Goal: Task Accomplishment & Management: Use online tool/utility

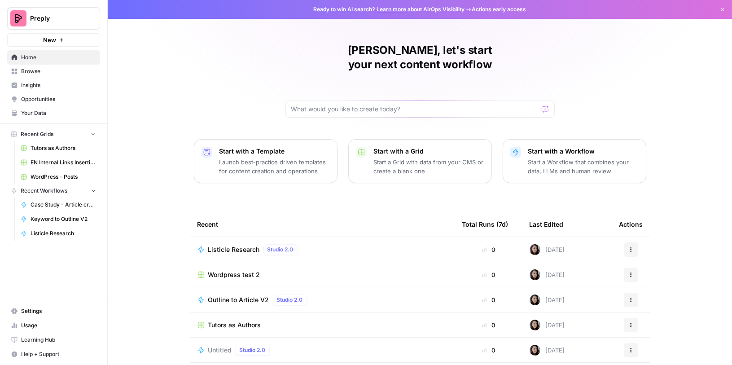
click at [42, 72] on span "Browse" at bounding box center [58, 71] width 75 height 8
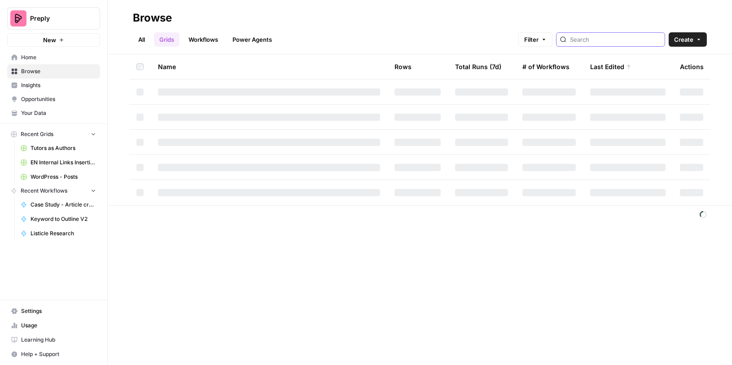
click at [628, 40] on input "search" at bounding box center [615, 39] width 91 height 9
type input "wordpress"
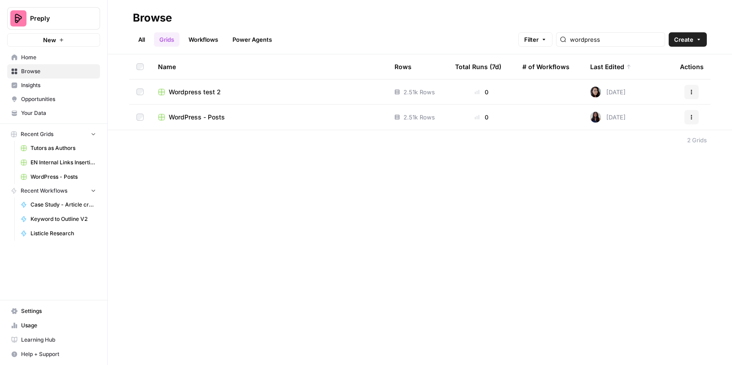
click at [197, 92] on span "Wordpress test 2" at bounding box center [195, 92] width 52 height 9
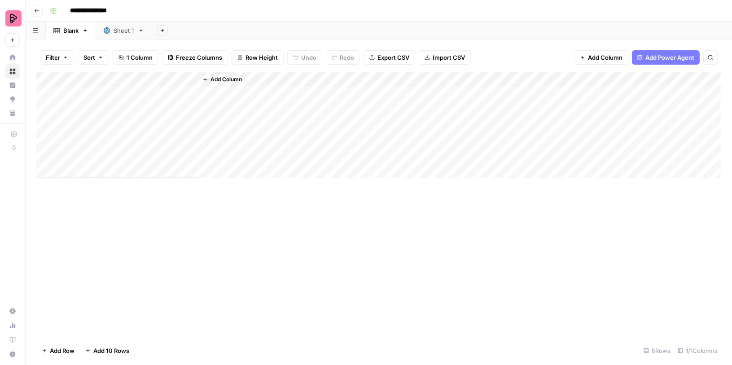
click at [120, 31] on div "Sheet 1" at bounding box center [124, 30] width 21 height 9
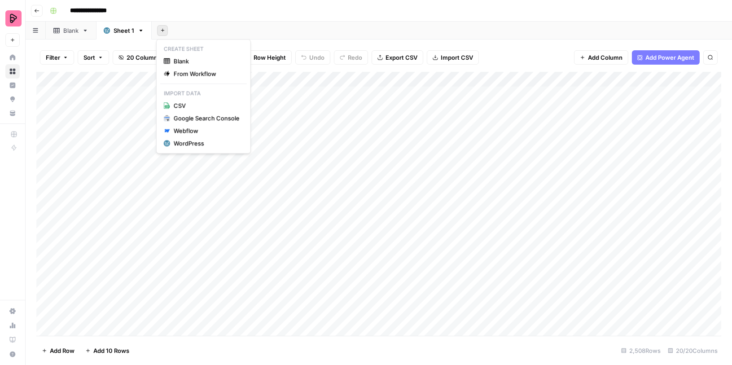
click at [161, 30] on icon "button" at bounding box center [162, 30] width 3 height 3
click at [182, 142] on div "WordPress" at bounding box center [207, 143] width 66 height 9
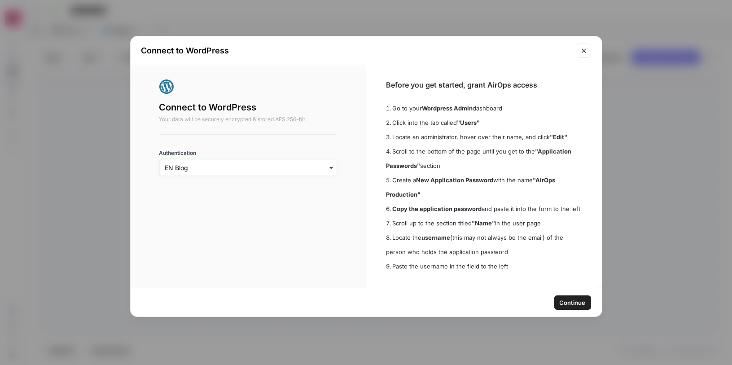
click at [187, 167] on input "Authentication" at bounding box center [248, 167] width 167 height 9
click at [186, 167] on input "Authentication" at bounding box center [248, 167] width 167 height 9
drag, startPoint x: 369, startPoint y: 13, endPoint x: 448, endPoint y: 12, distance: 79.5
click at [448, 12] on div "Connect to WordPress Connect to WordPress Your data will be securely encrypted …" at bounding box center [366, 182] width 732 height 365
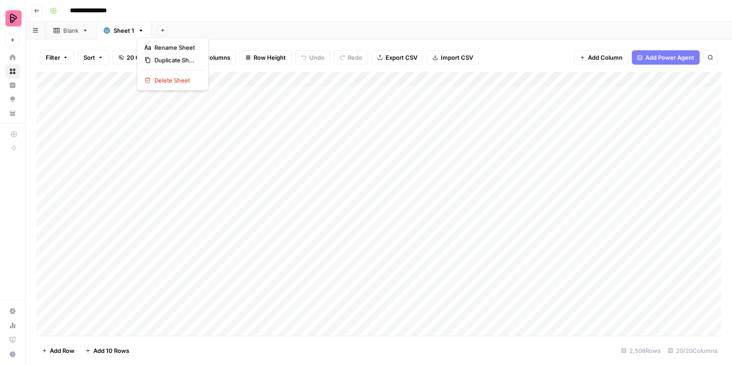
click at [140, 31] on icon "button" at bounding box center [141, 30] width 6 height 6
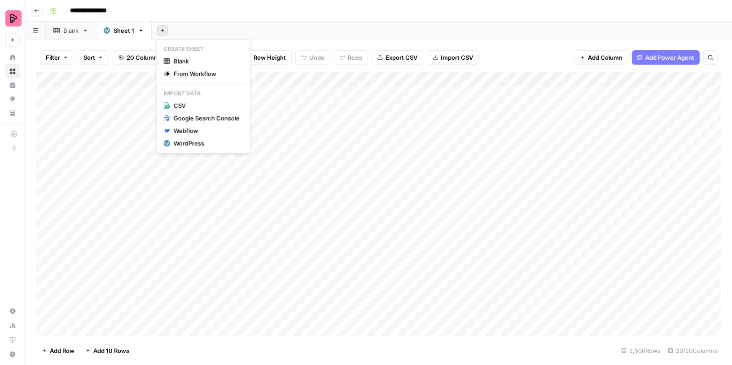
click at [162, 28] on icon "button" at bounding box center [162, 30] width 5 height 5
click at [193, 141] on div "WordPress" at bounding box center [207, 143] width 66 height 9
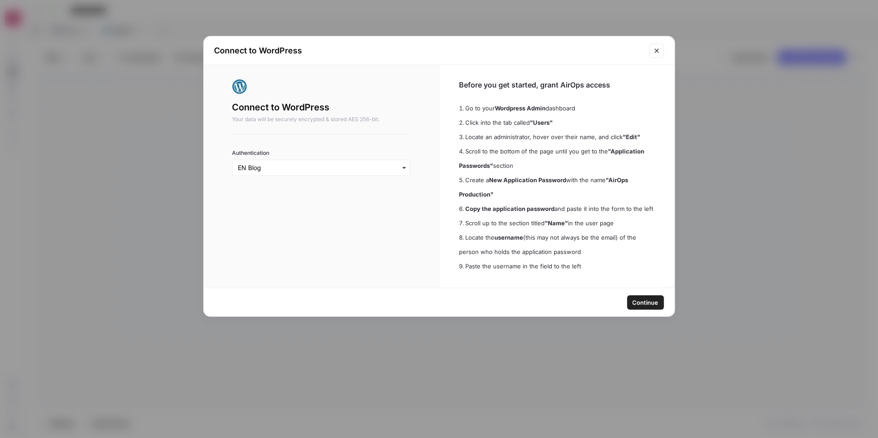
click at [637, 303] on span "Continue" at bounding box center [646, 302] width 26 height 9
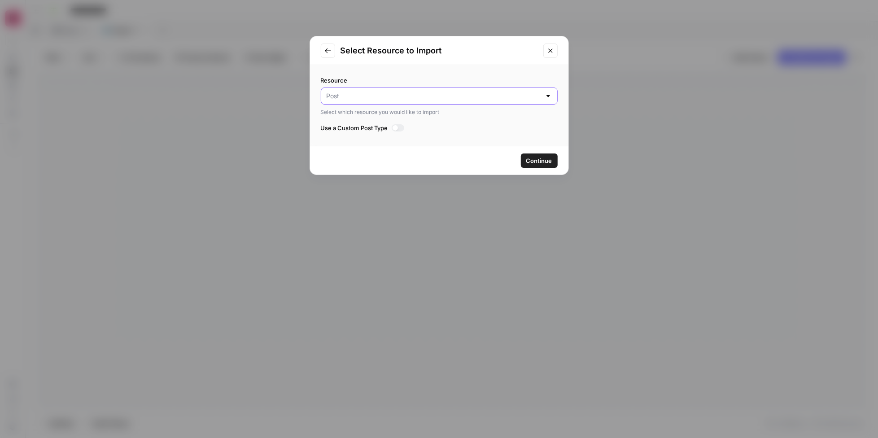
click at [363, 92] on input "Resource" at bounding box center [434, 96] width 215 height 9
click at [349, 118] on span "Post" at bounding box center [434, 118] width 210 height 9
type input "Post"
click at [332, 51] on button "Go to previous step" at bounding box center [328, 51] width 14 height 14
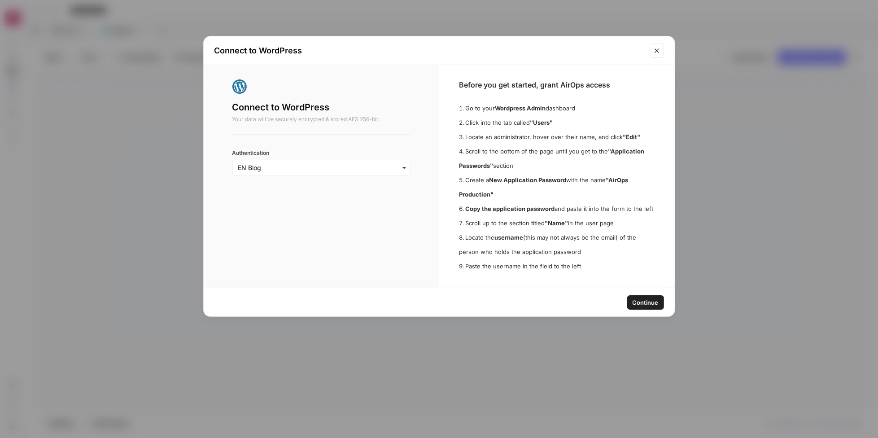
click at [654, 49] on icon "Close modal" at bounding box center [657, 50] width 7 height 7
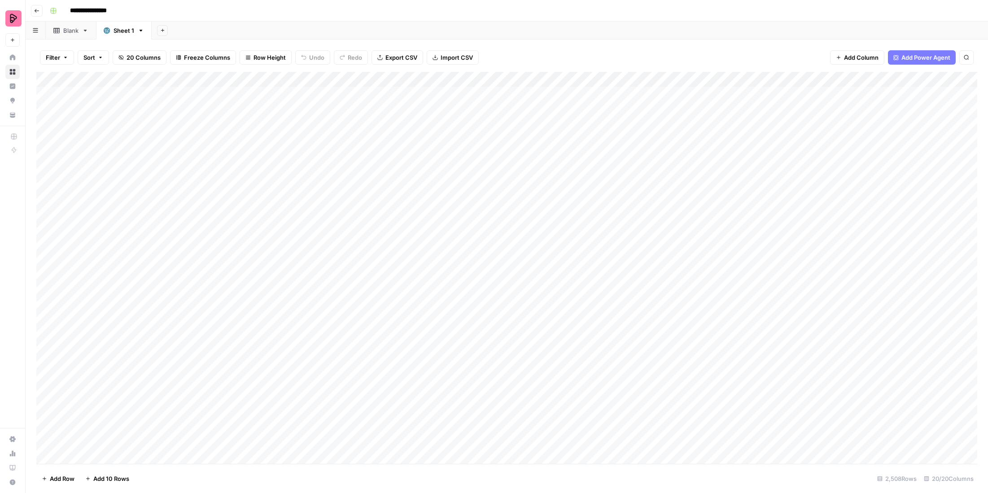
scroll to position [39, 0]
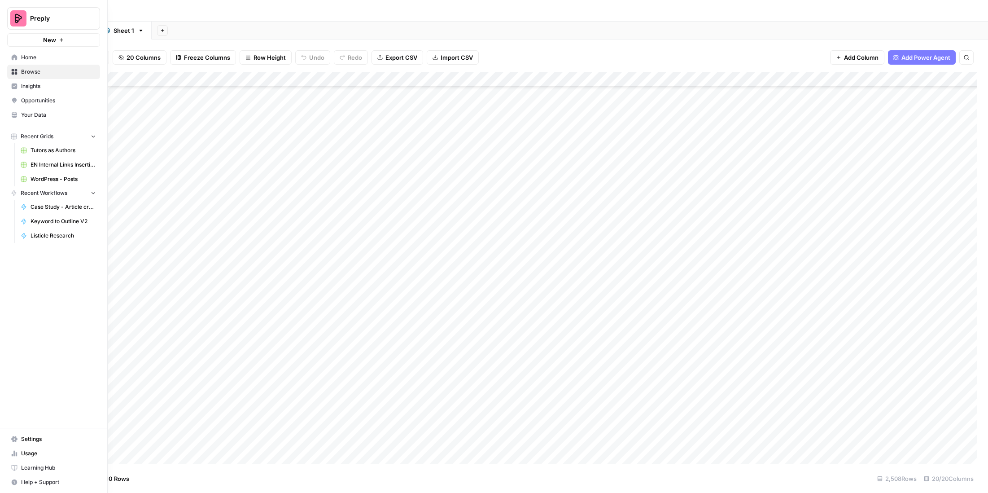
click at [34, 364] on span "Settings" at bounding box center [58, 439] width 75 height 8
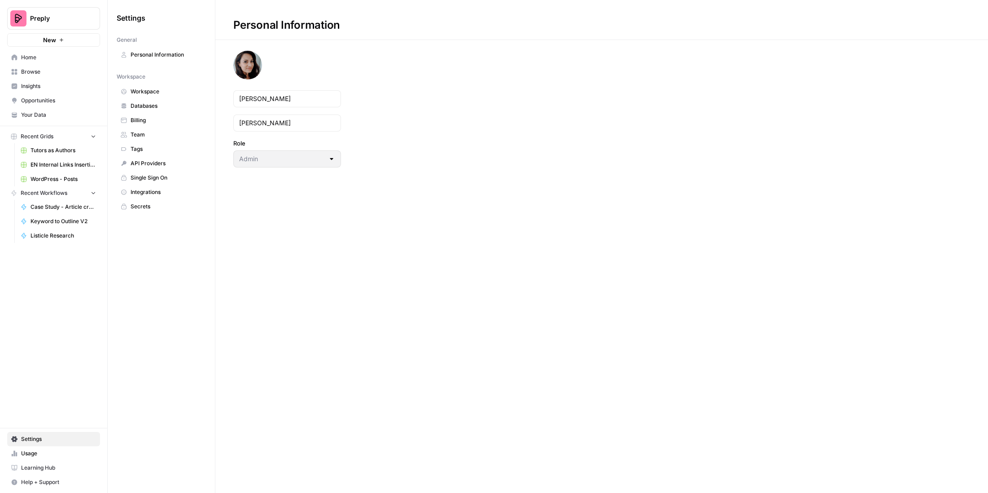
click at [140, 188] on span "Integrations" at bounding box center [166, 192] width 71 height 8
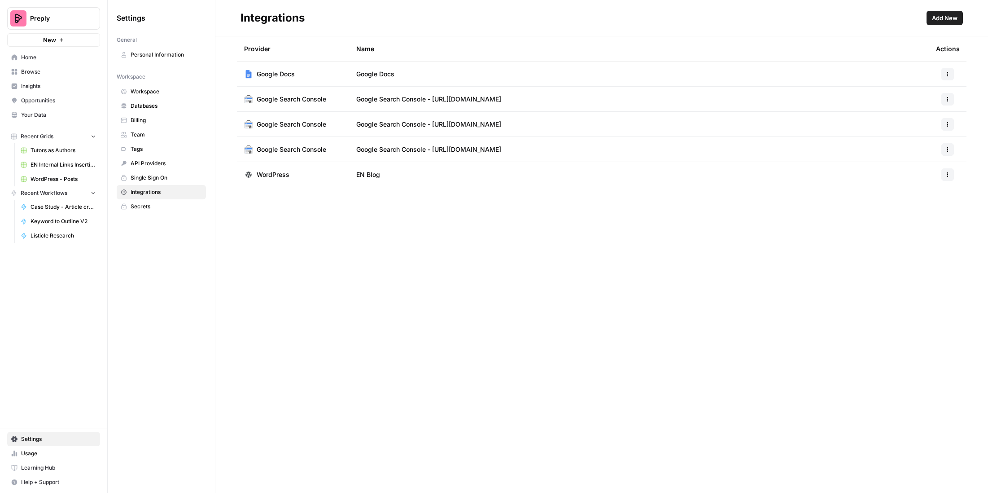
click at [285, 171] on span "WordPress" at bounding box center [273, 174] width 33 height 9
click at [732, 175] on icon "button" at bounding box center [947, 174] width 5 height 5
click at [732, 193] on span "Edit" at bounding box center [928, 194] width 29 height 9
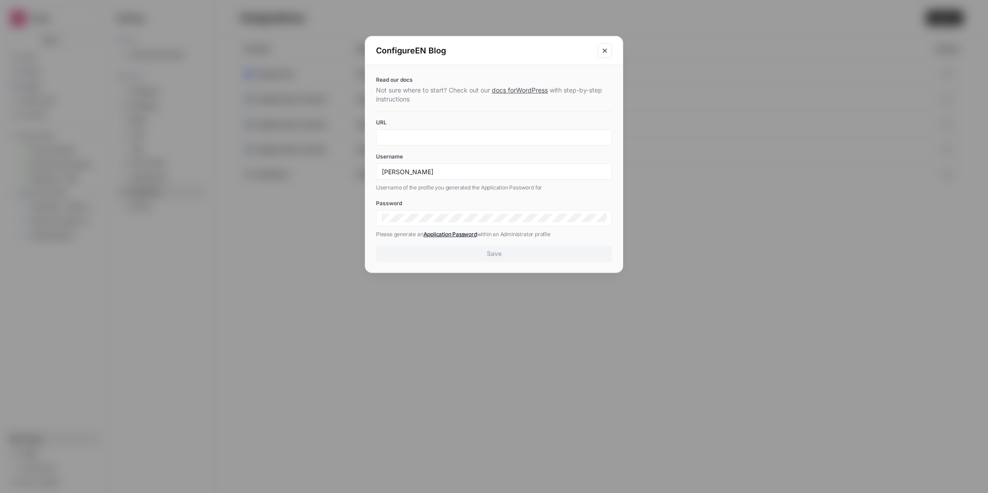
click at [607, 48] on icon "Close modal" at bounding box center [604, 50] width 7 height 7
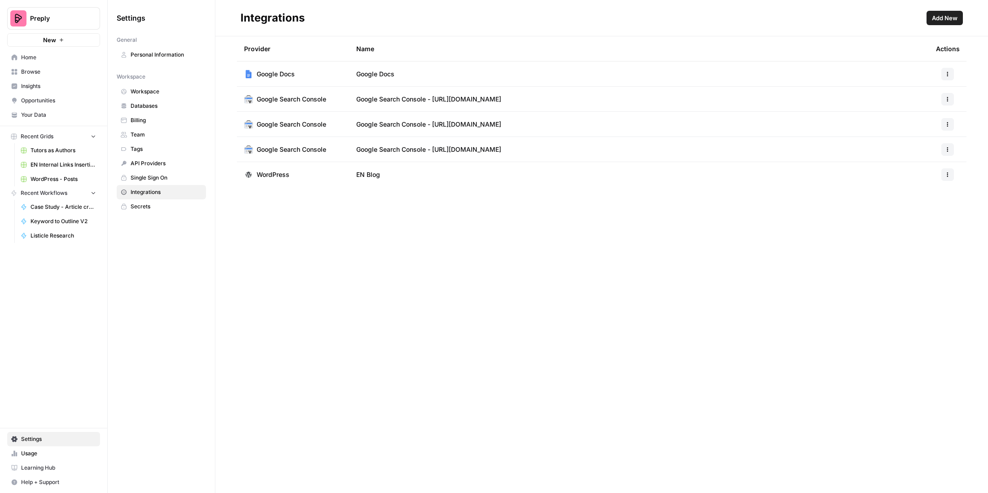
click at [44, 72] on span "Browse" at bounding box center [58, 72] width 75 height 8
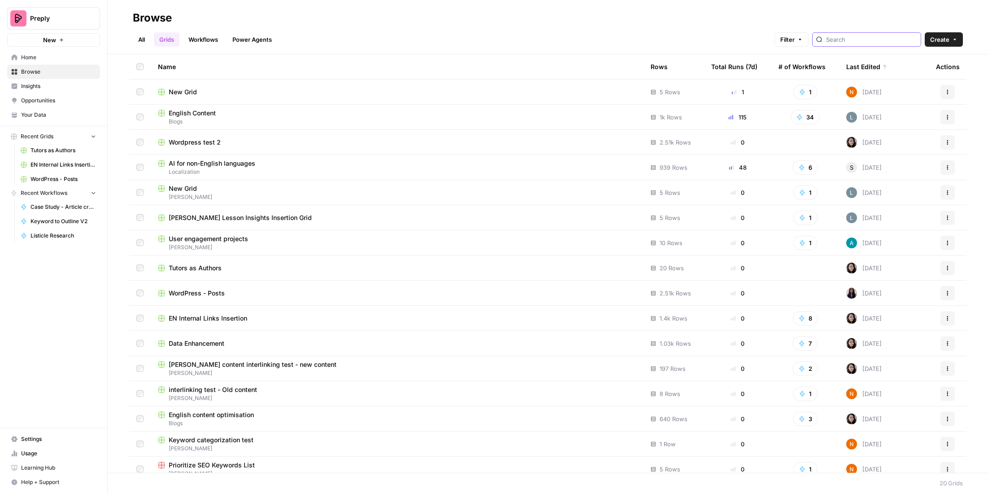
click at [732, 38] on input "search" at bounding box center [871, 39] width 91 height 9
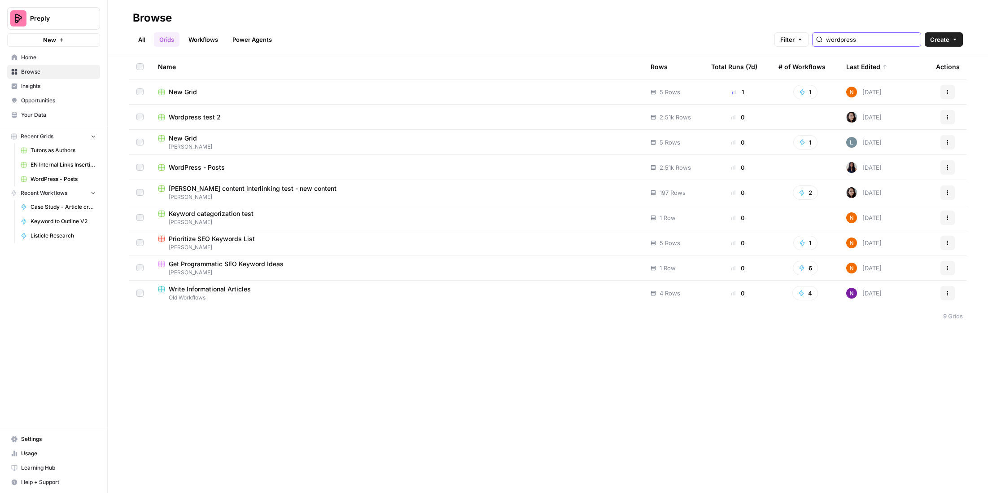
type input "wordpress"
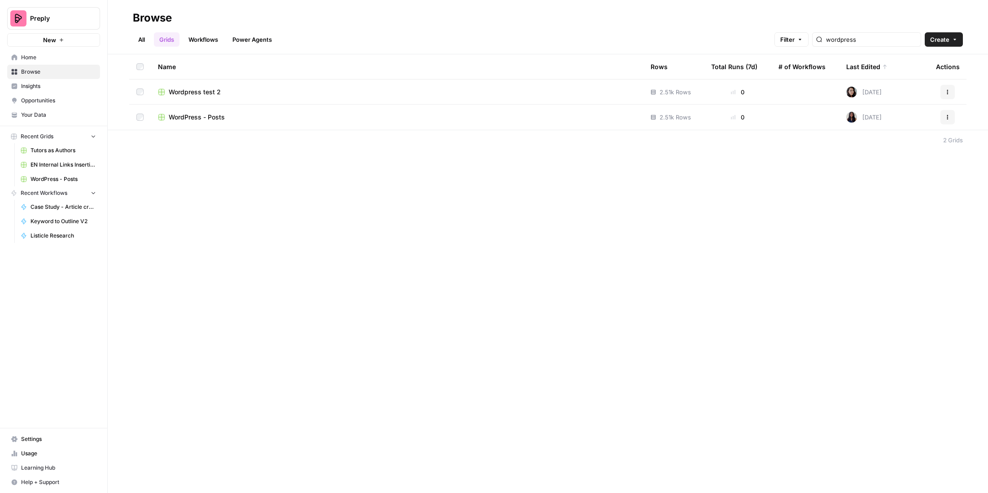
click at [196, 91] on span "Wordpress test 2" at bounding box center [195, 92] width 52 height 9
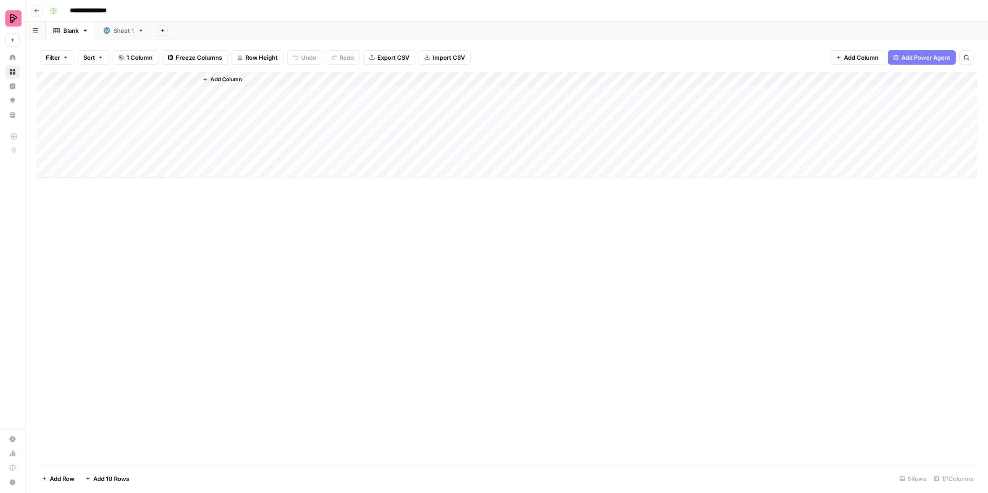
click at [113, 30] on div "Sheet 1" at bounding box center [119, 30] width 31 height 9
click at [160, 32] on icon "button" at bounding box center [162, 30] width 5 height 5
click at [190, 140] on div "WordPress" at bounding box center [207, 143] width 66 height 9
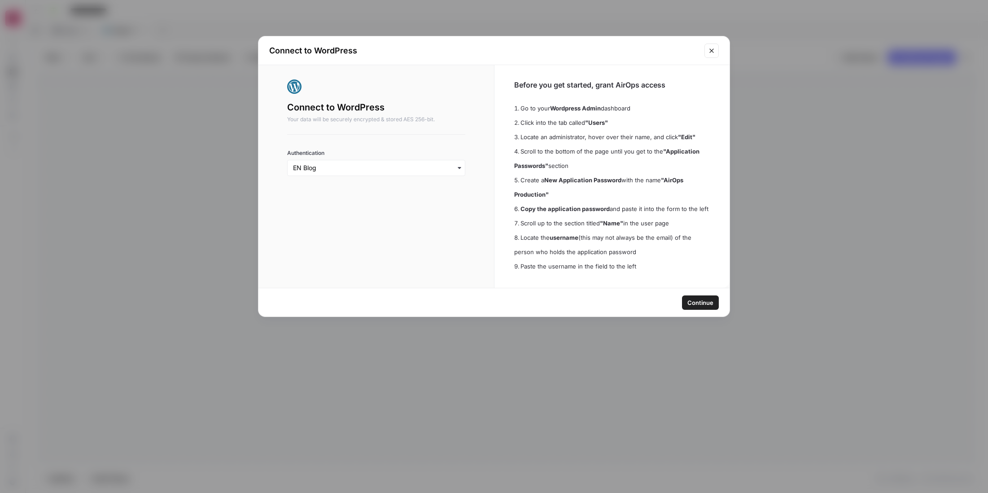
click at [688, 302] on button "Continue" at bounding box center [700, 302] width 37 height 14
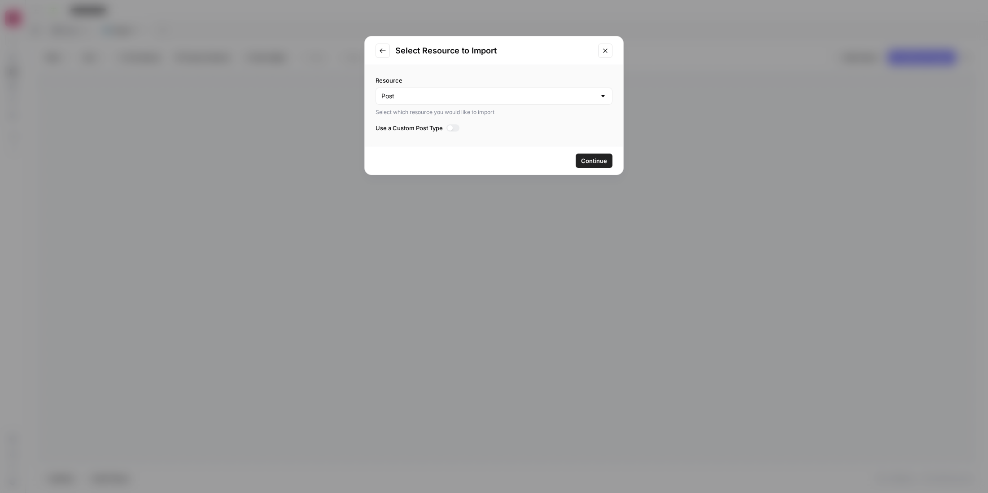
click at [595, 165] on button "Continue" at bounding box center [594, 161] width 37 height 14
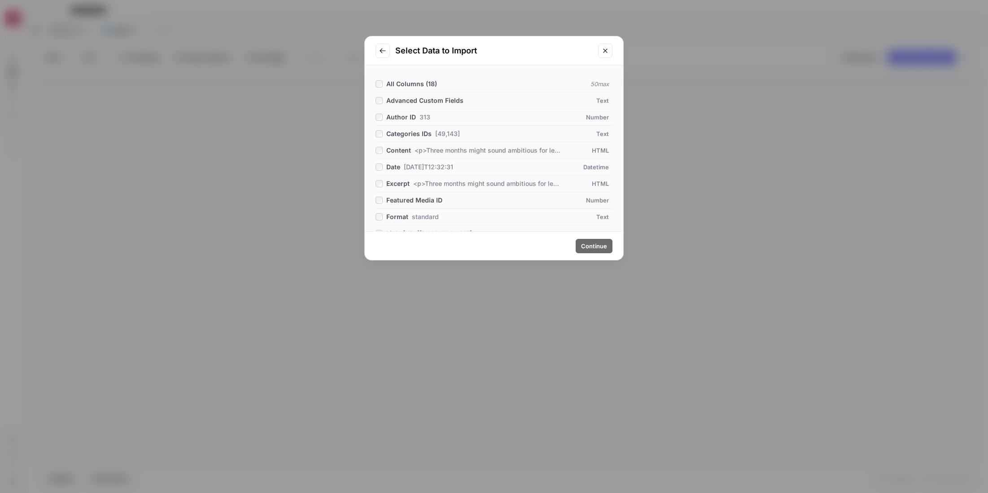
click at [397, 86] on span "All Columns ( 18 )" at bounding box center [411, 84] width 51 height 8
click at [605, 48] on icon "Close modal" at bounding box center [605, 50] width 7 height 7
